Goal: Task Accomplishment & Management: Use online tool/utility

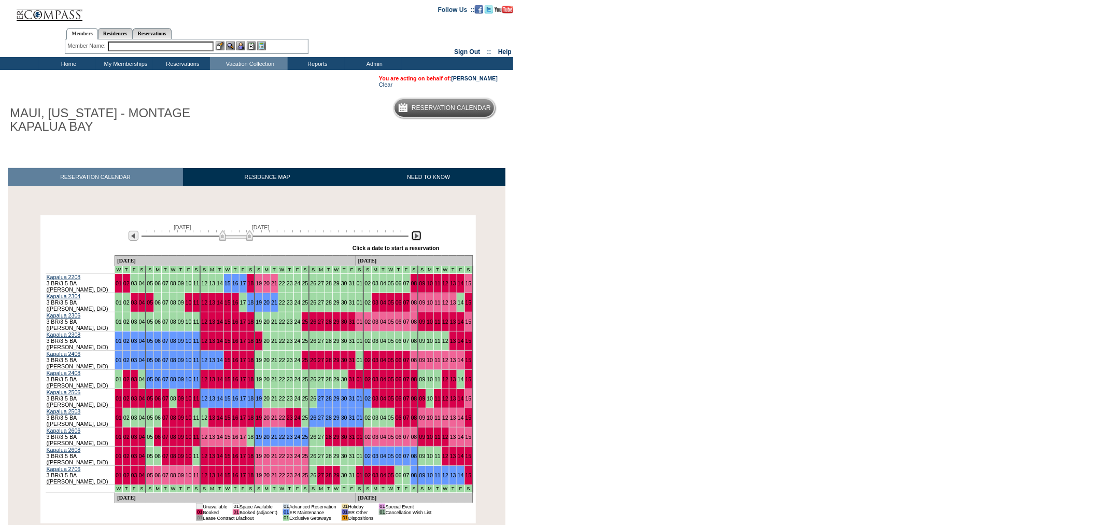
click at [417, 235] on img at bounding box center [417, 236] width 10 height 10
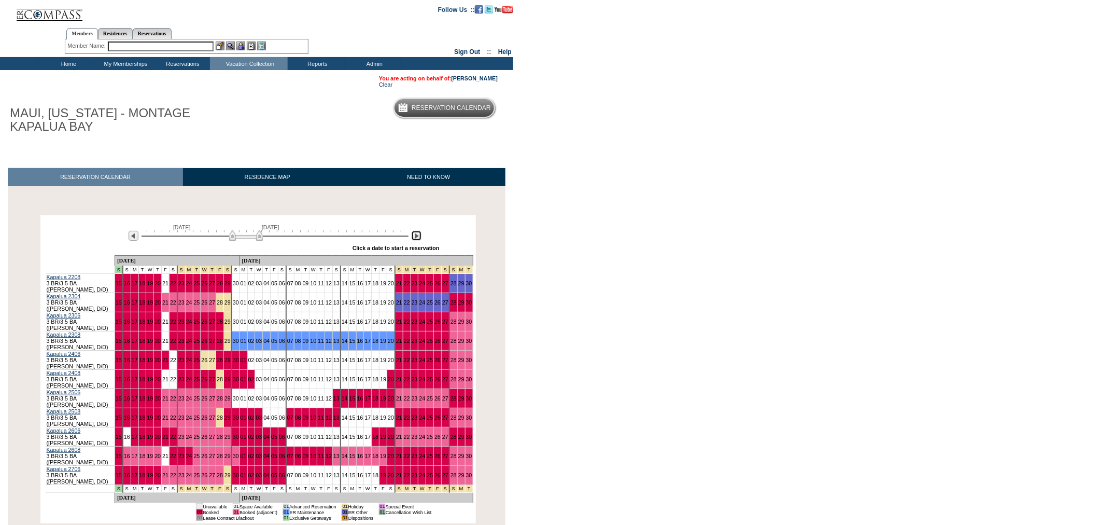
click at [416, 237] on img at bounding box center [417, 236] width 10 height 10
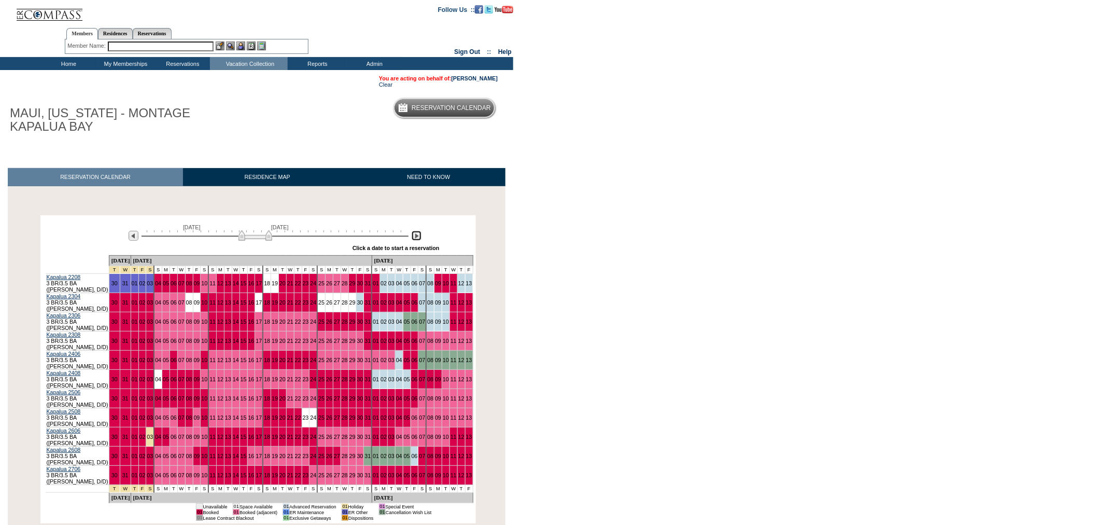
click at [416, 237] on img at bounding box center [417, 236] width 10 height 10
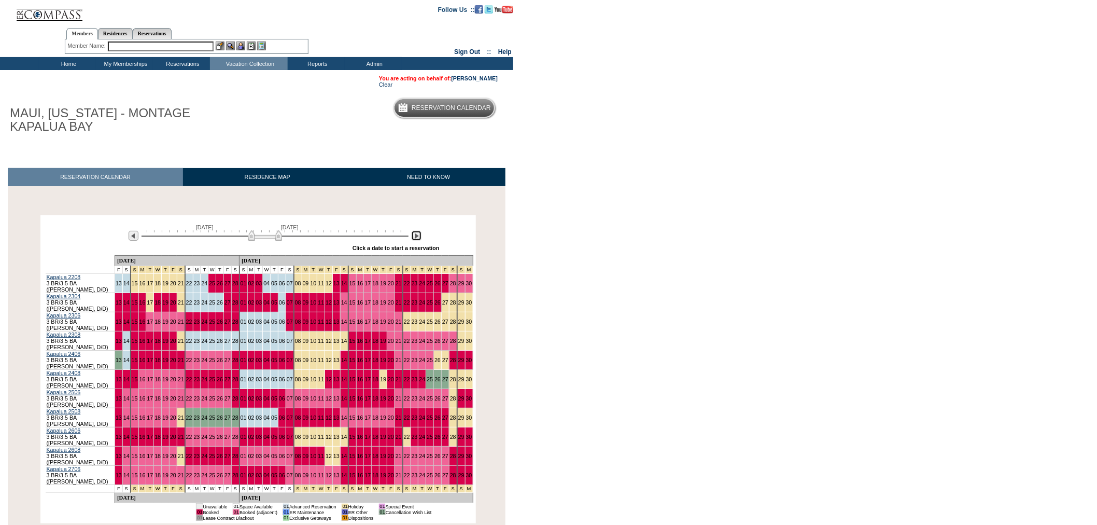
click at [415, 239] on img at bounding box center [417, 236] width 10 height 10
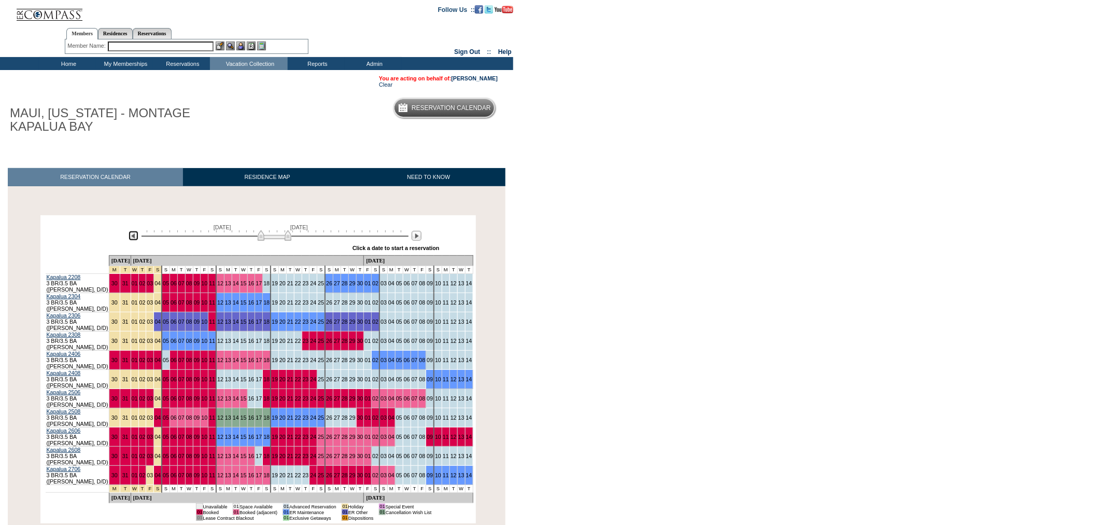
click at [131, 237] on img at bounding box center [134, 236] width 10 height 10
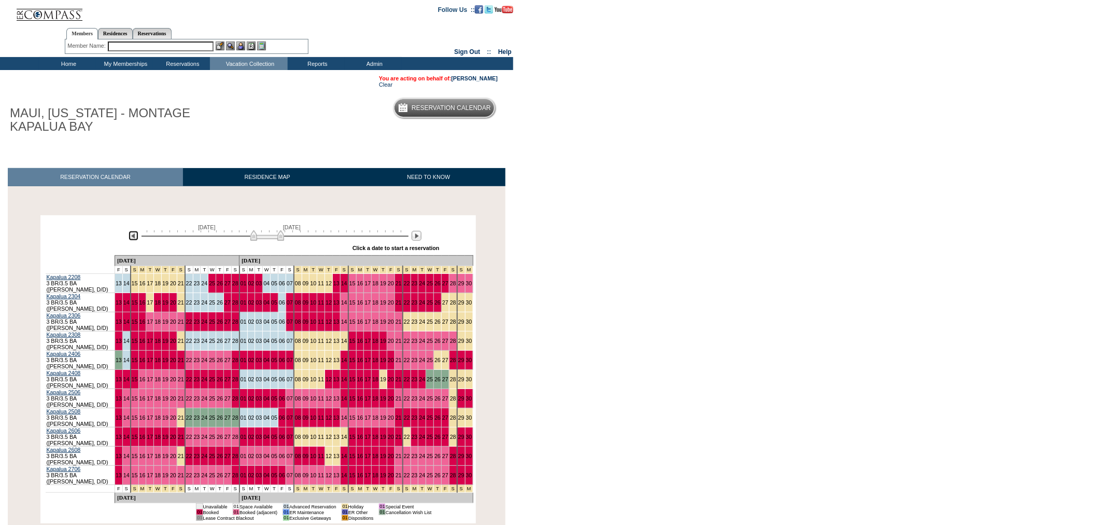
click at [260, 236] on img at bounding box center [267, 235] width 34 height 10
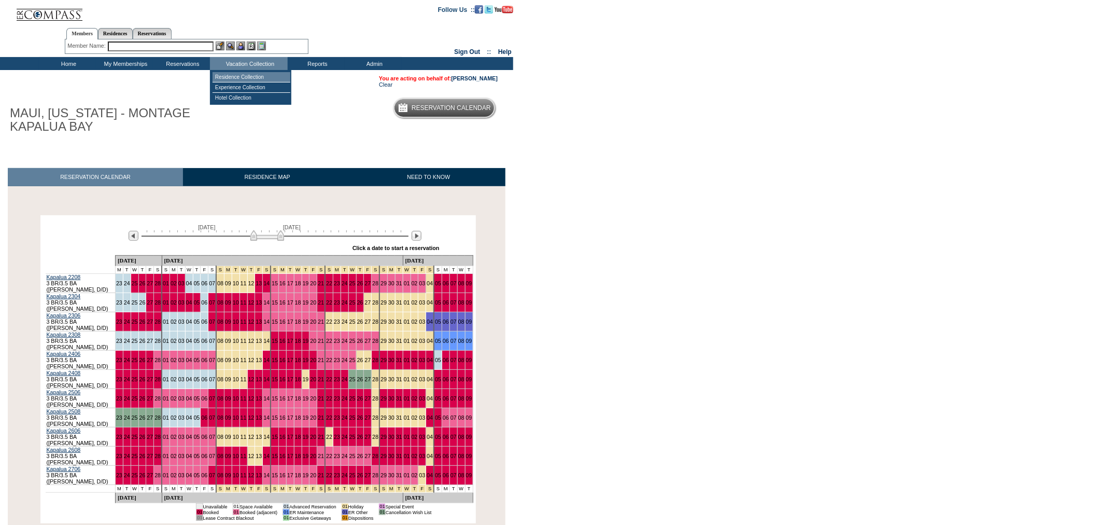
click at [247, 75] on td "Residence Collection" at bounding box center [252, 77] width 78 height 10
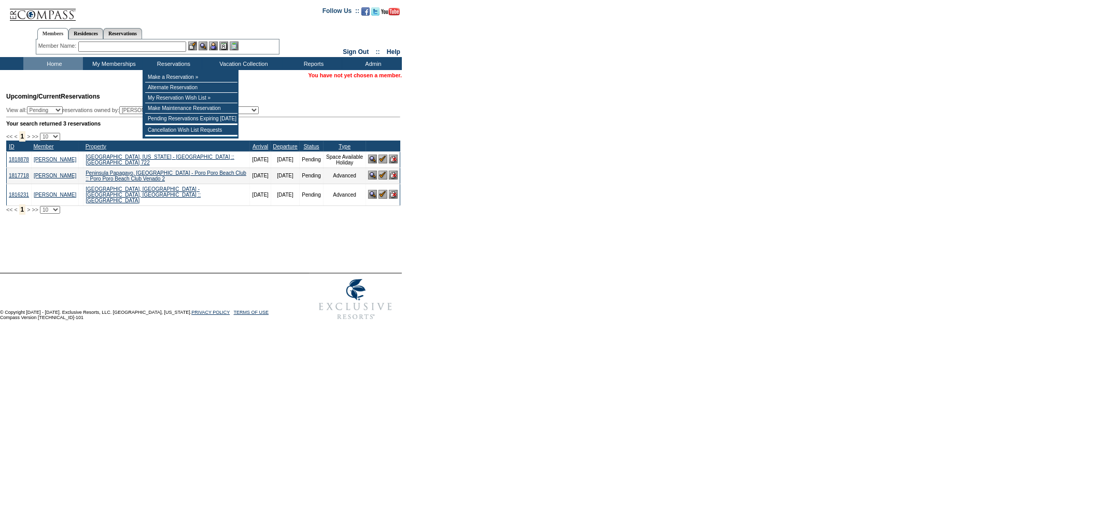
click at [152, 45] on input "text" at bounding box center [132, 46] width 108 height 10
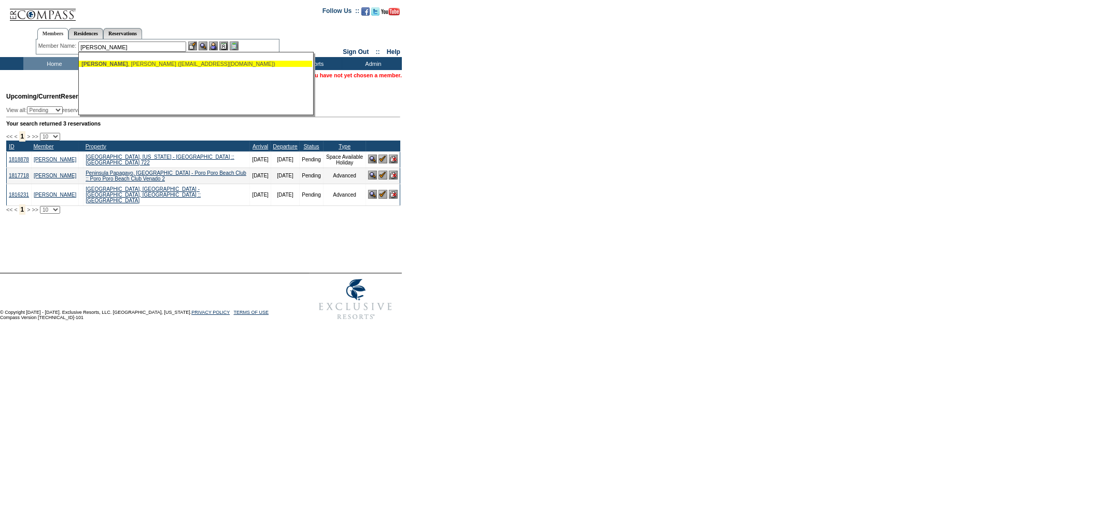
click at [159, 64] on div "Conwell , Chad (chadconwell@yahoo.com)" at bounding box center [195, 64] width 228 height 6
type input "Conwell, Chad (chadconwell@yahoo.com)"
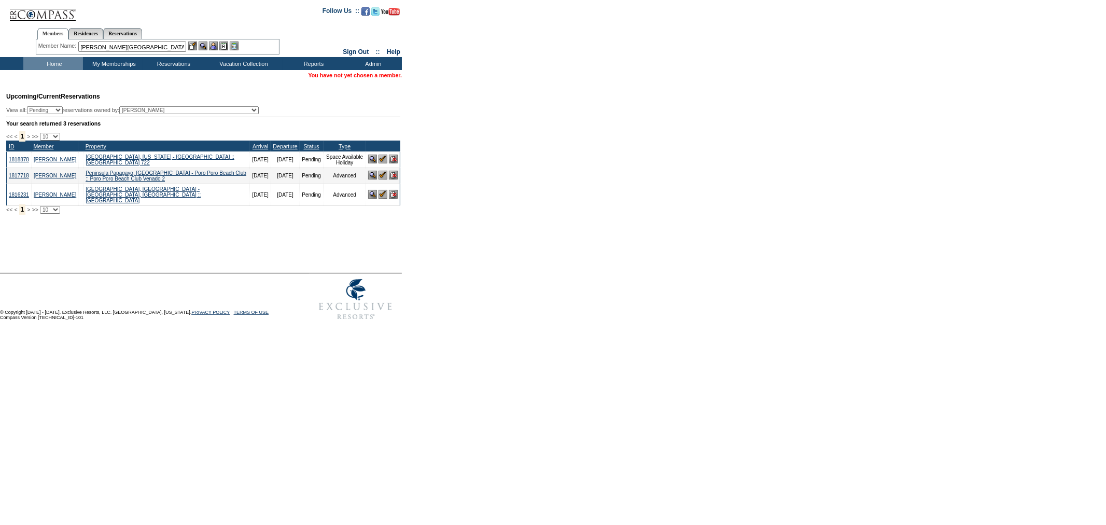
click at [213, 47] on img at bounding box center [213, 45] width 9 height 9
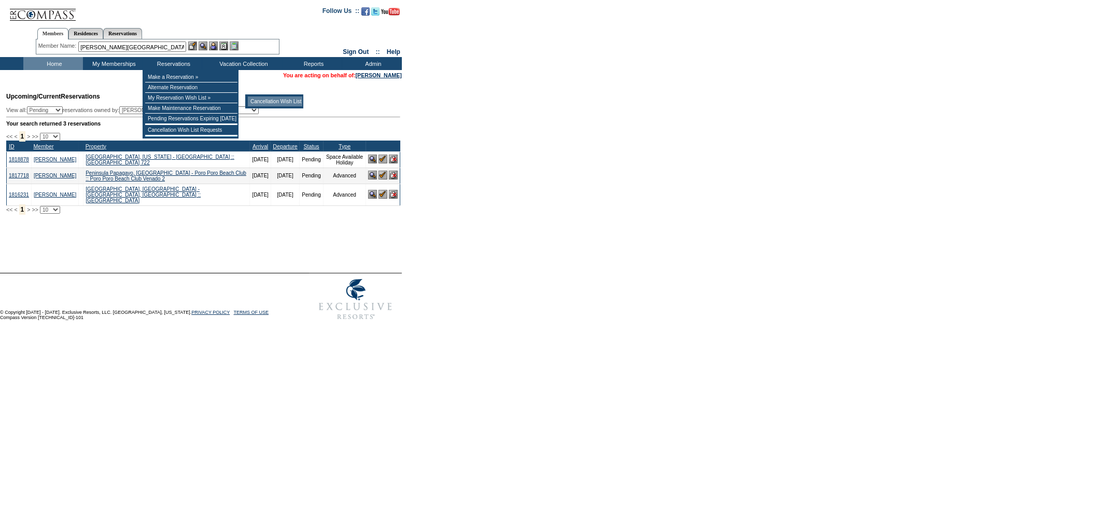
click at [264, 100] on td "Cancellation Wish List" at bounding box center [275, 101] width 54 height 10
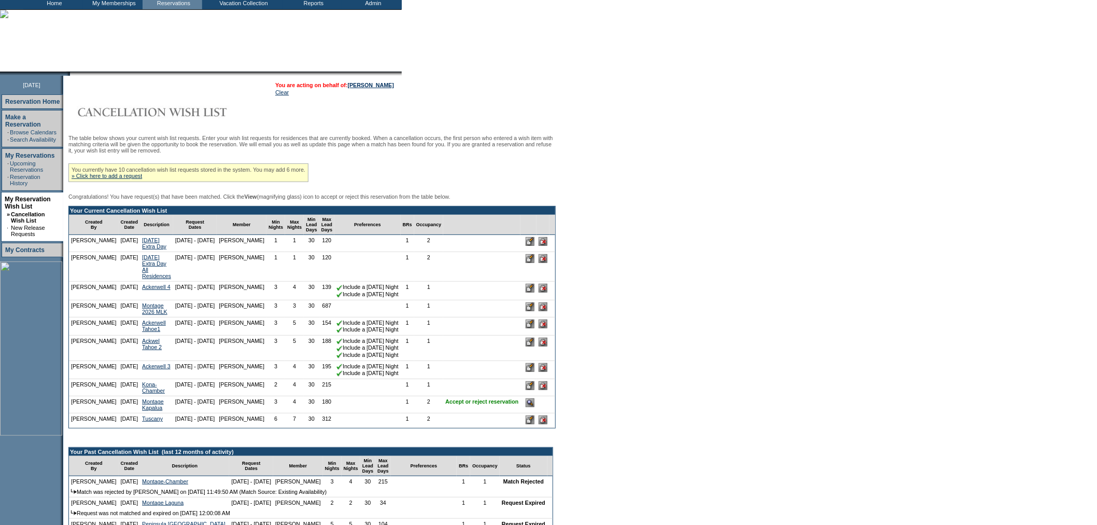
scroll to position [68, 0]
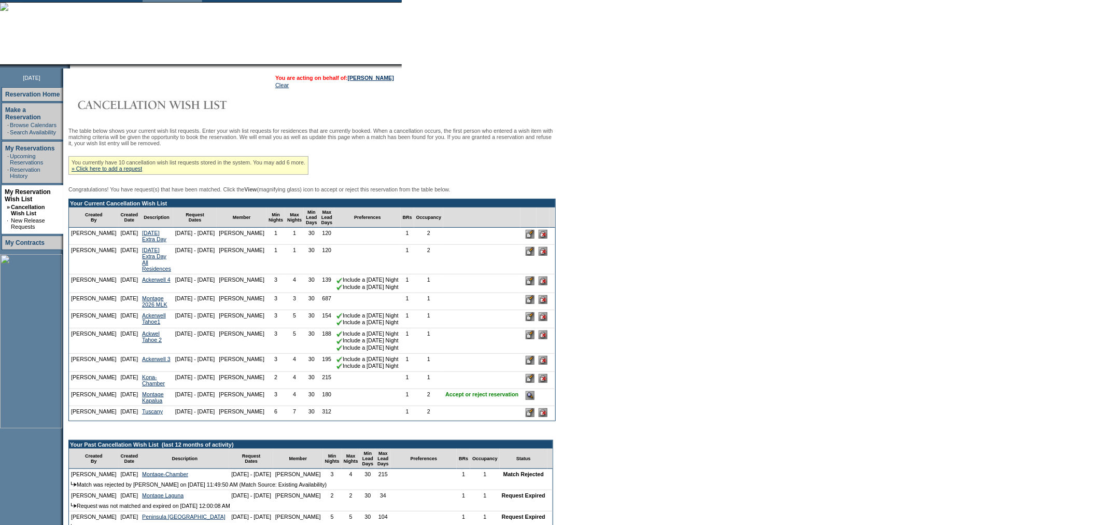
click at [535, 400] on input "image" at bounding box center [530, 395] width 9 height 9
